Goal: Task Accomplishment & Management: Manage account settings

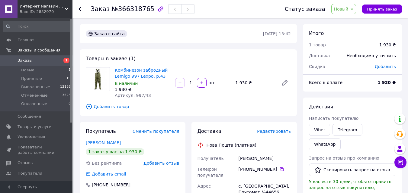
click at [348, 8] on span "Новый" at bounding box center [341, 9] width 14 height 5
click at [347, 20] on li "Принят" at bounding box center [347, 21] width 32 height 9
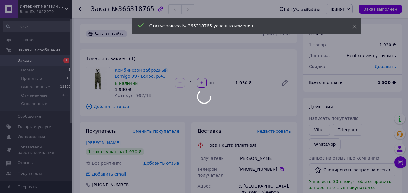
click at [41, 6] on span "Интернет магазин Carp Dream" at bounding box center [42, 6] width 45 height 5
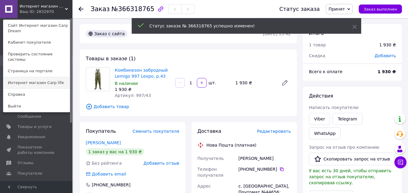
click at [46, 79] on link "Интернет магазин Carp life" at bounding box center [36, 82] width 66 height 11
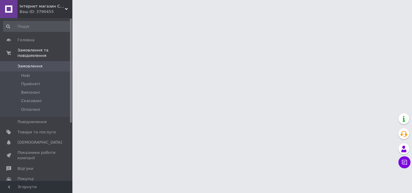
click at [46, 80] on li "Прийняті" at bounding box center [37, 84] width 74 height 8
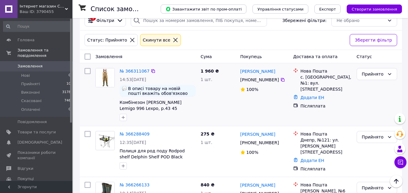
scroll to position [60, 0]
